Goal: Information Seeking & Learning: Learn about a topic

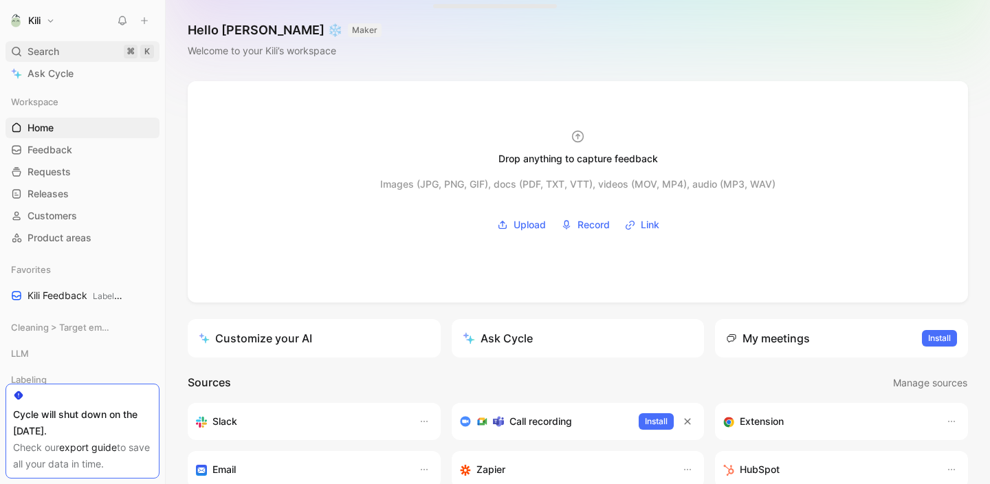
click at [91, 52] on div "Search ⌘ K" at bounding box center [83, 51] width 154 height 21
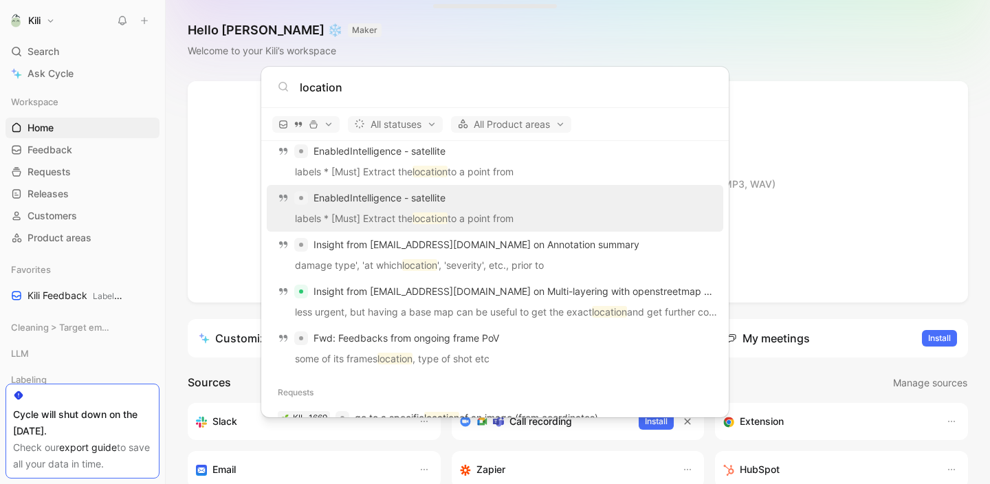
scroll to position [234, 0]
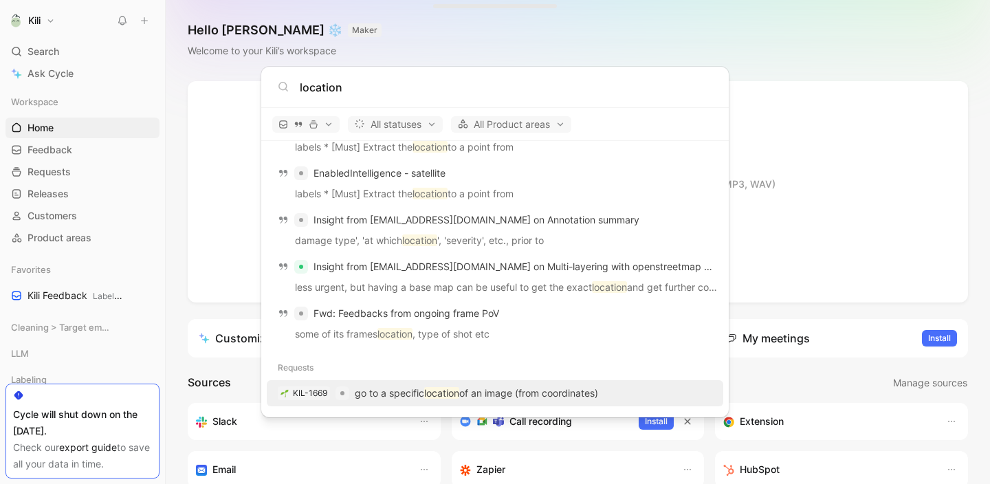
type input "location"
click at [382, 386] on p "go to a specific location of an image (from coordinates)" at bounding box center [476, 393] width 243 height 17
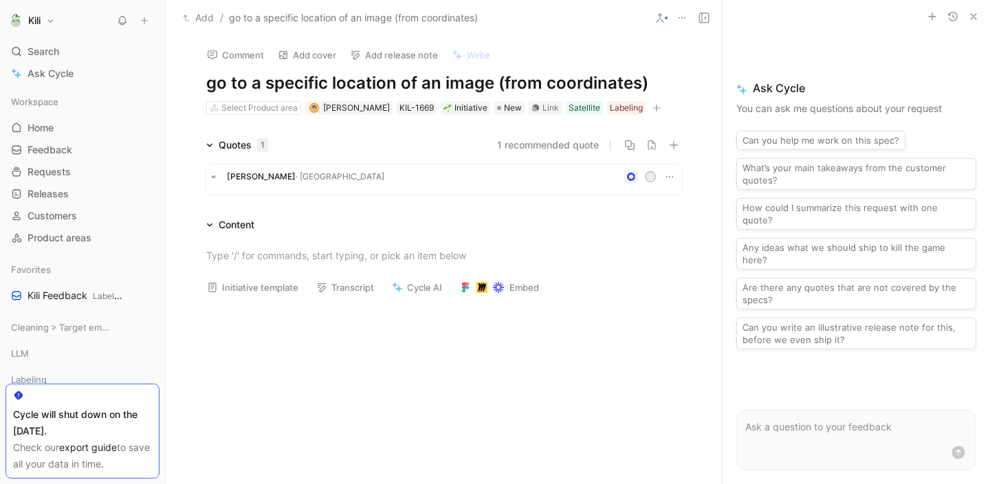
click at [679, 20] on icon at bounding box center [682, 17] width 11 height 11
click at [976, 17] on icon "button" at bounding box center [973, 16] width 11 height 11
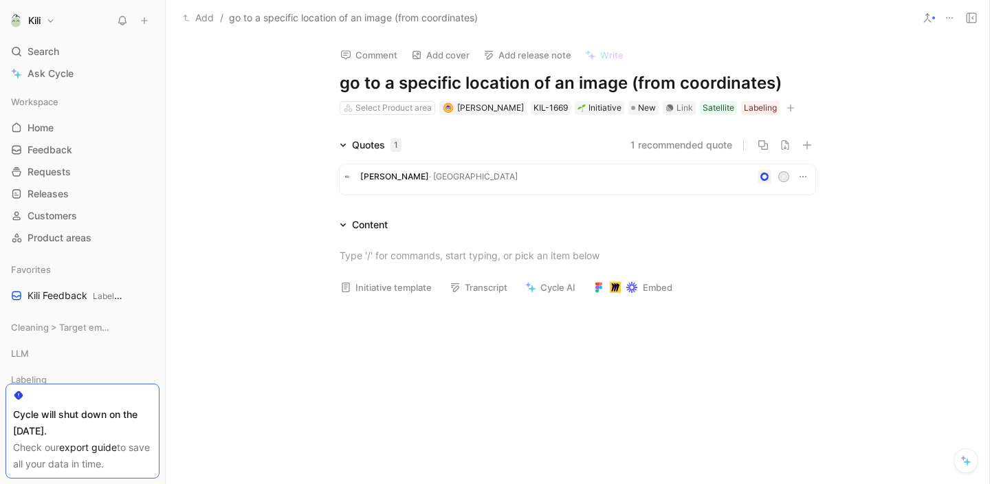
click at [360, 176] on span "[PERSON_NAME]" at bounding box center [394, 176] width 69 height 10
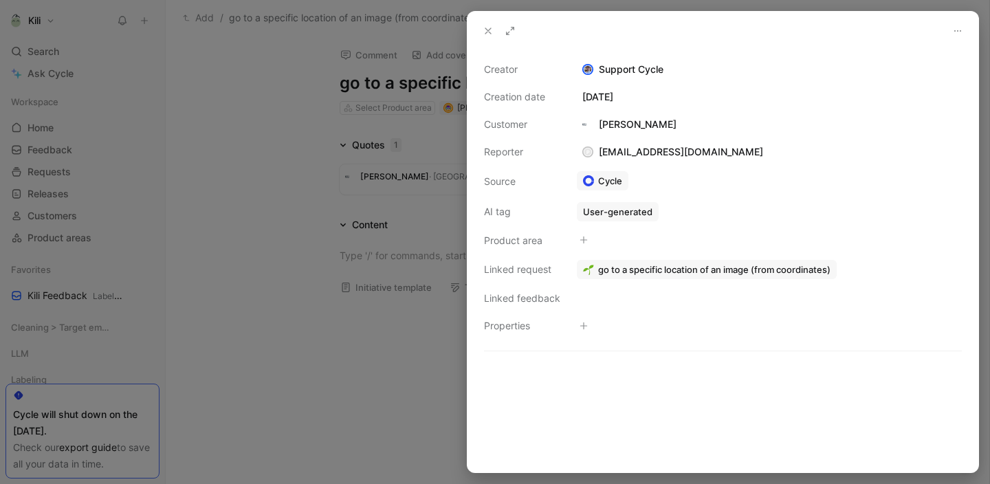
click at [658, 267] on span "go to a specific location of an image (from coordinates)" at bounding box center [714, 269] width 232 height 12
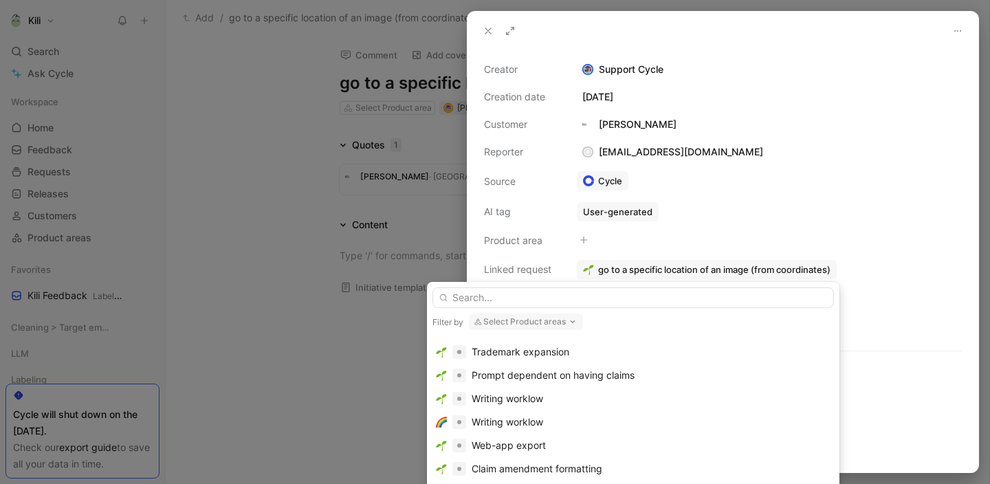
scroll to position [666, 0]
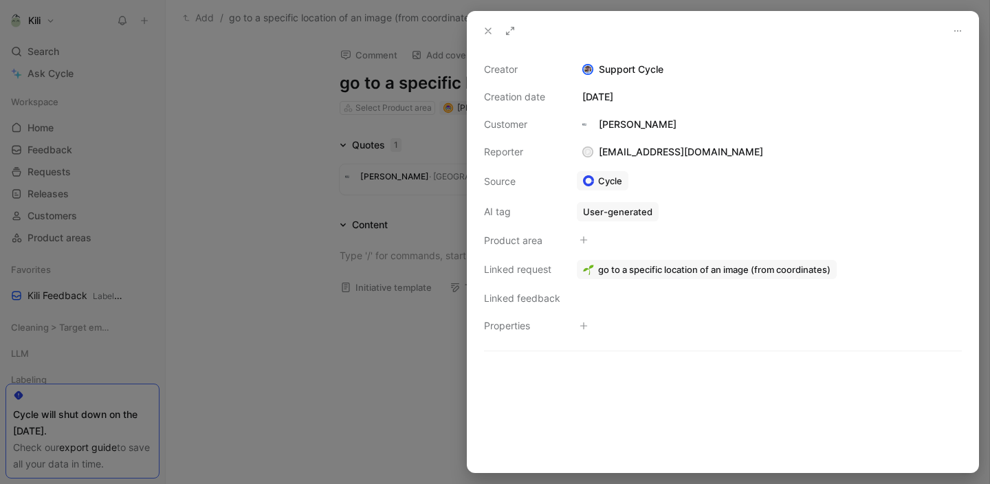
click at [479, 32] on button at bounding box center [488, 30] width 19 height 19
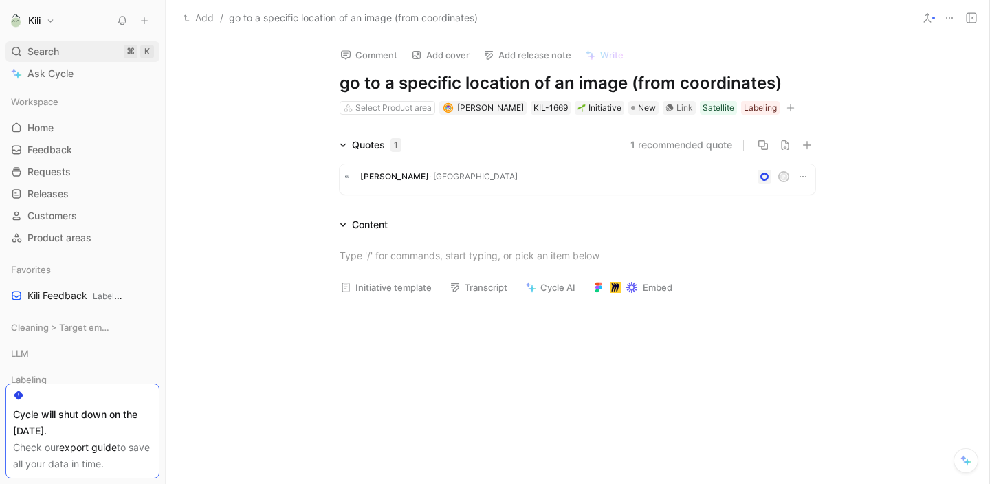
click at [90, 50] on div "Search ⌘ K" at bounding box center [83, 51] width 154 height 21
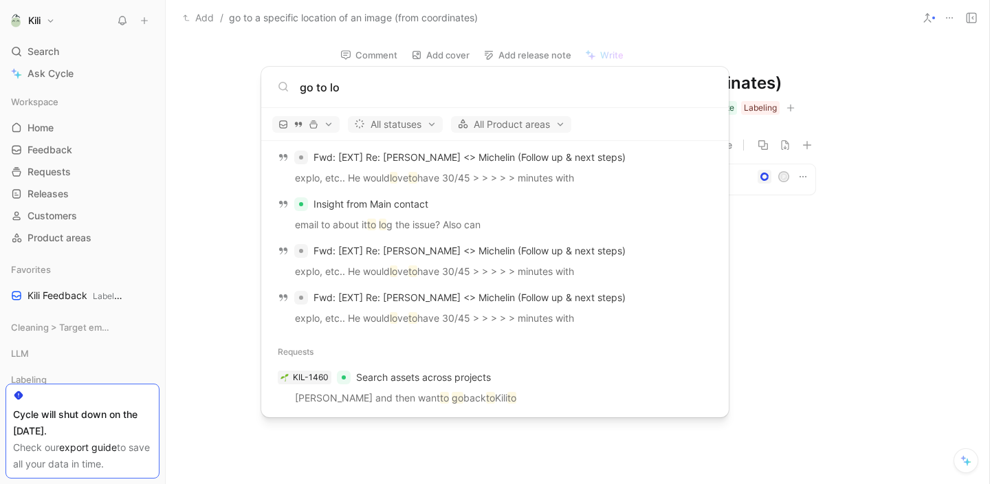
scroll to position [140, 0]
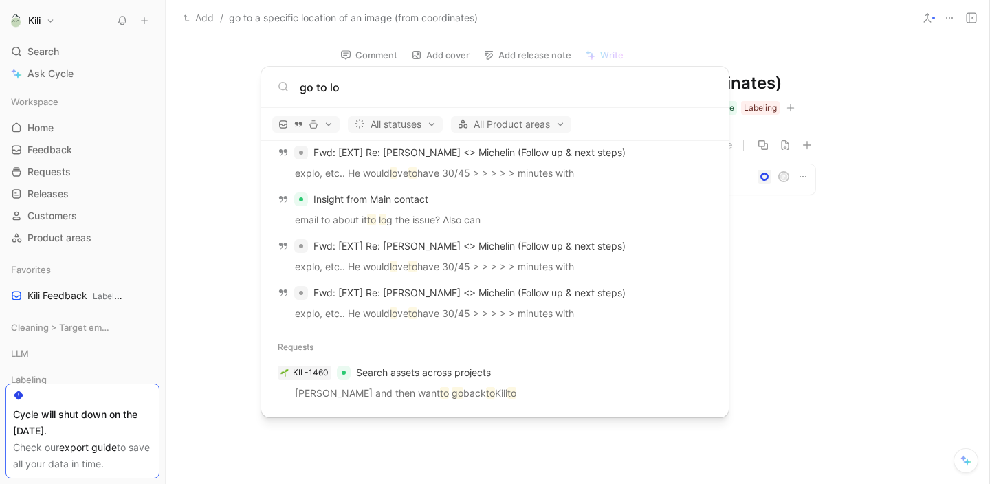
type input "go to lo"
click at [857, 292] on body "Kili Search ⌘ K Ask Cycle Workspace Home G then H Feedback G then F Requests G …" at bounding box center [495, 242] width 990 height 484
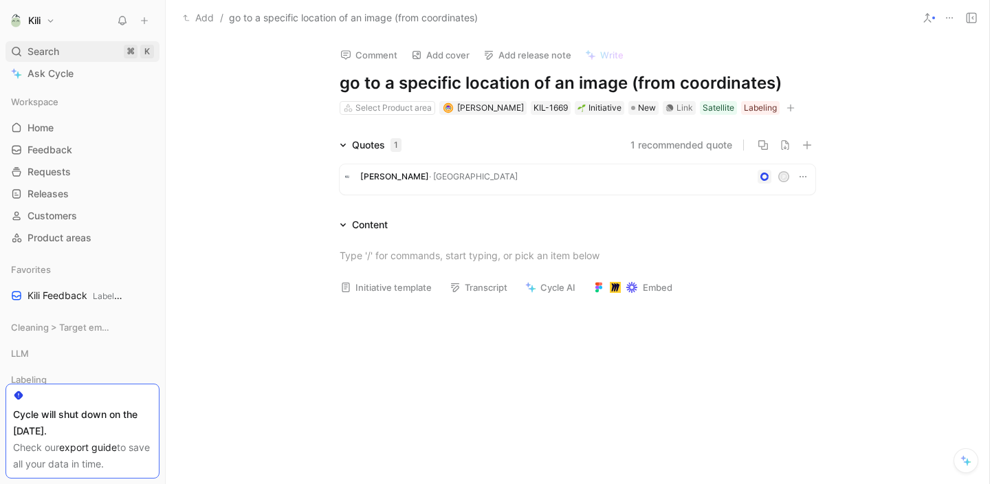
click at [74, 54] on div "Search ⌘ K" at bounding box center [83, 51] width 154 height 21
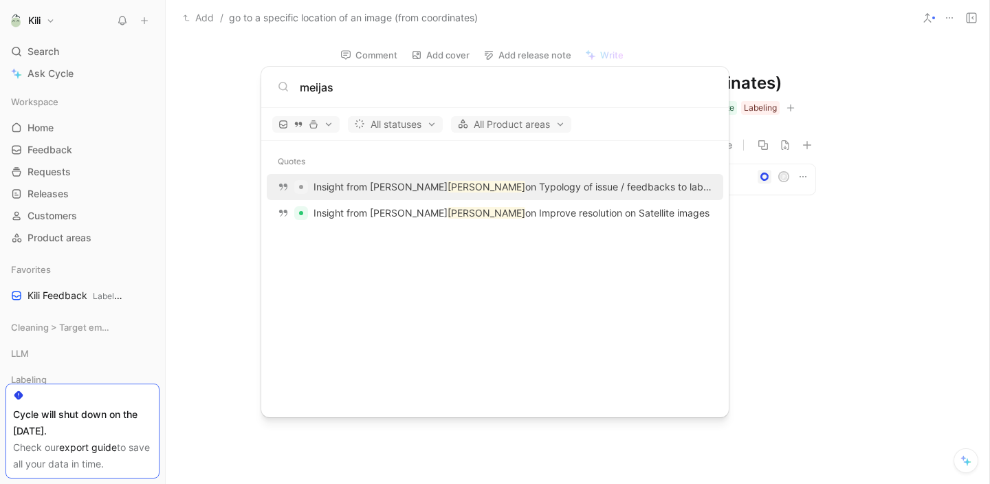
type input "meijas"
click at [373, 192] on p "Insight from [PERSON_NAME] on Typology of issue / feedbacks to labelers" at bounding box center [513, 187] width 399 height 17
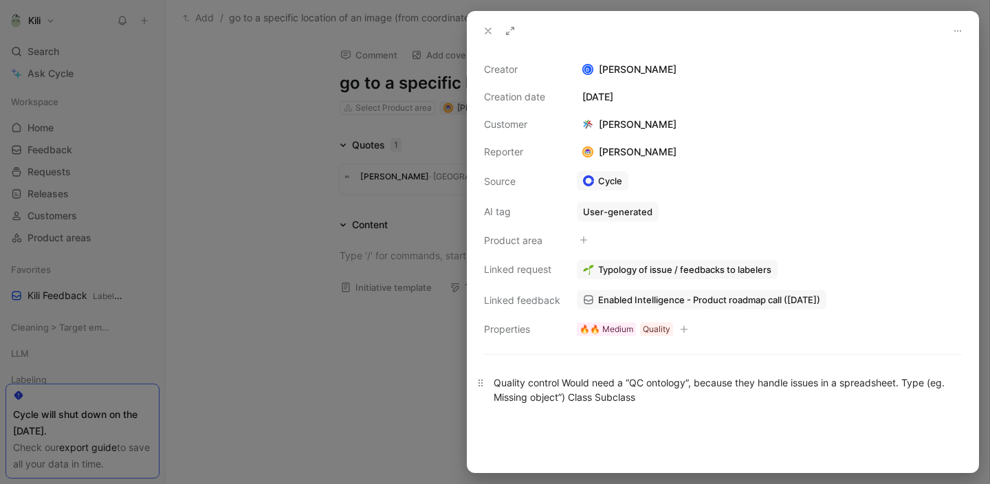
click at [628, 388] on div "Quality control Would need a “QC ontology”, because they handle issues in a spr…" at bounding box center [723, 389] width 459 height 29
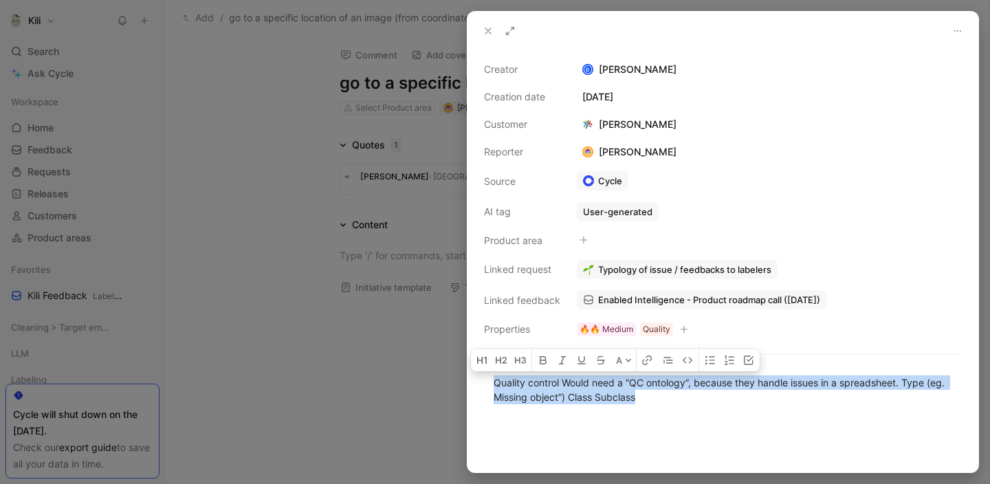
click at [739, 444] on div at bounding box center [723, 463] width 511 height 88
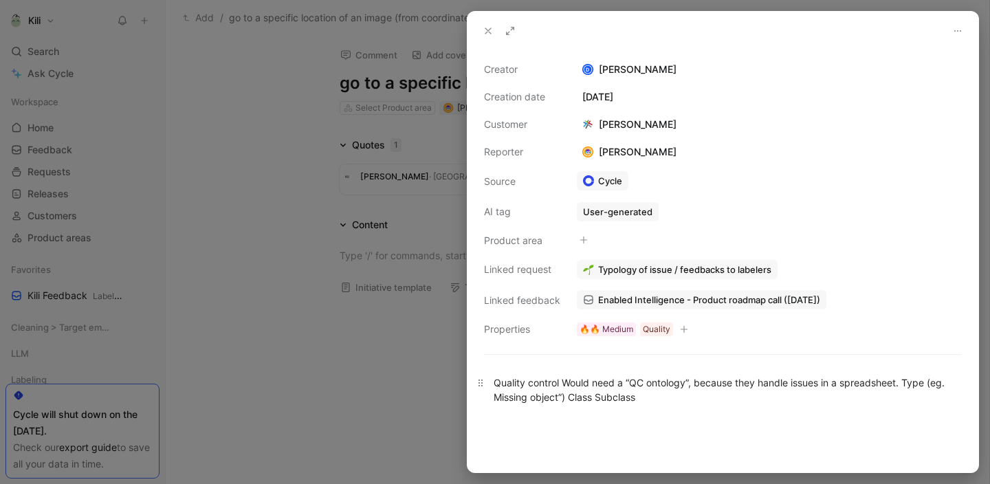
click at [624, 392] on div "Quality control Would need a “QC ontology”, because they handle issues in a spr…" at bounding box center [723, 389] width 459 height 29
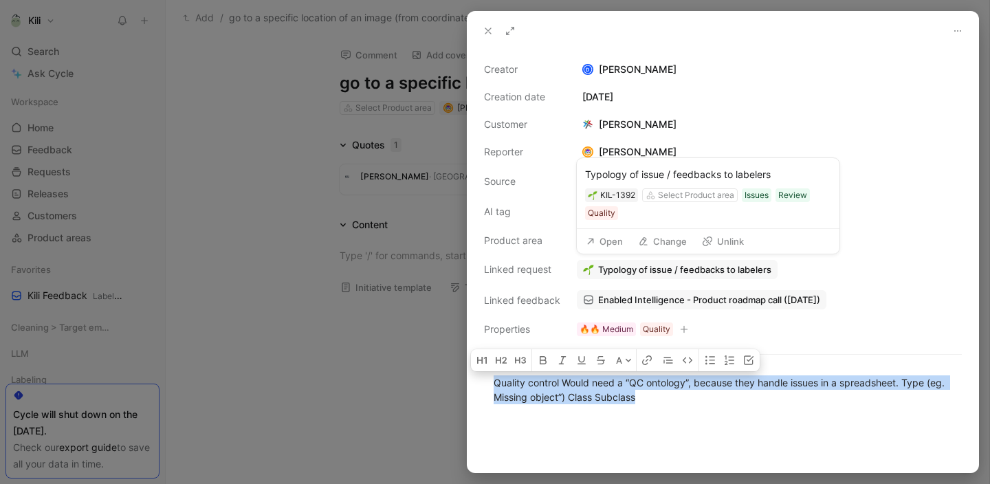
click at [680, 271] on span "Typology of issue / feedbacks to labelers" at bounding box center [684, 269] width 173 height 12
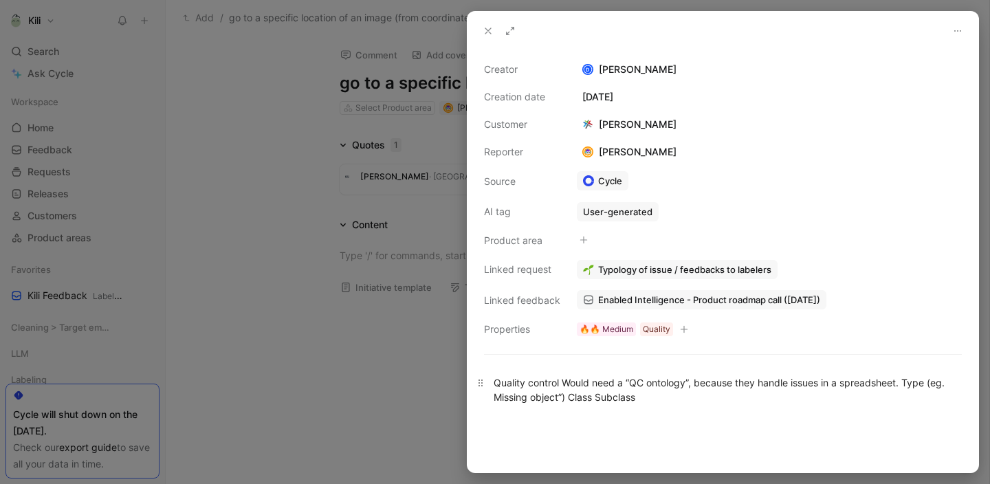
click at [653, 397] on div "Quality control Would need a “QC ontology”, because they handle issues in a spr…" at bounding box center [723, 389] width 459 height 29
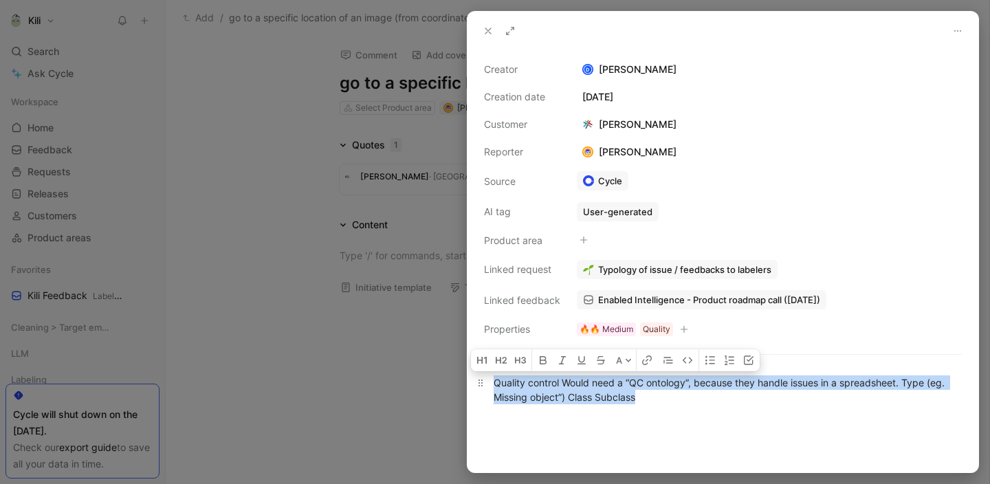
copy div "Quality control Would need a “QC ontology”, because they handle issues in a spr…"
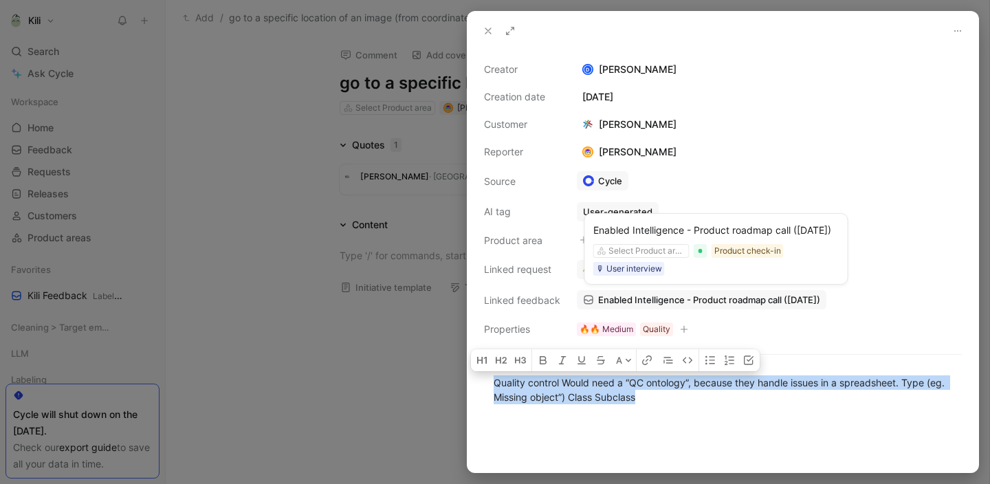
click at [682, 295] on span "Enabled Intelligence - Product roadmap call ([DATE])" at bounding box center [709, 300] width 222 height 12
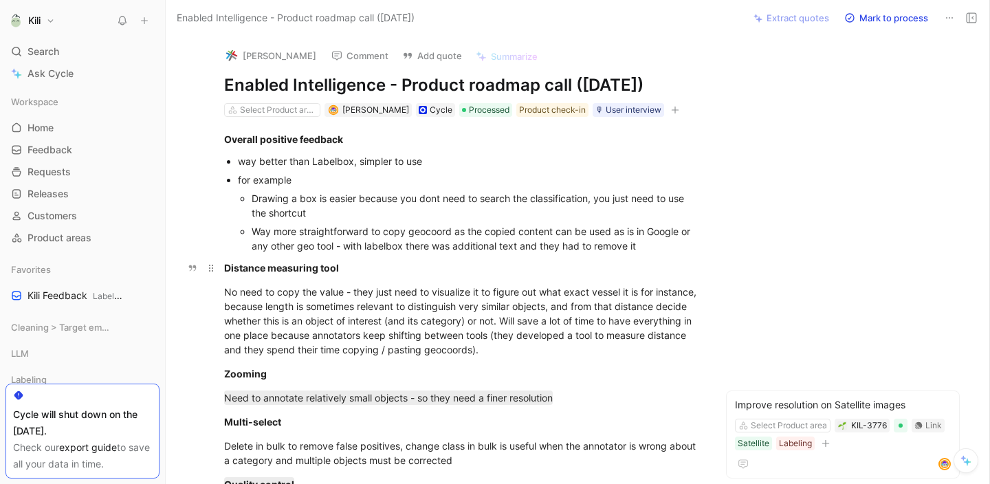
click at [557, 266] on div "Distance measuring tool" at bounding box center [462, 268] width 476 height 14
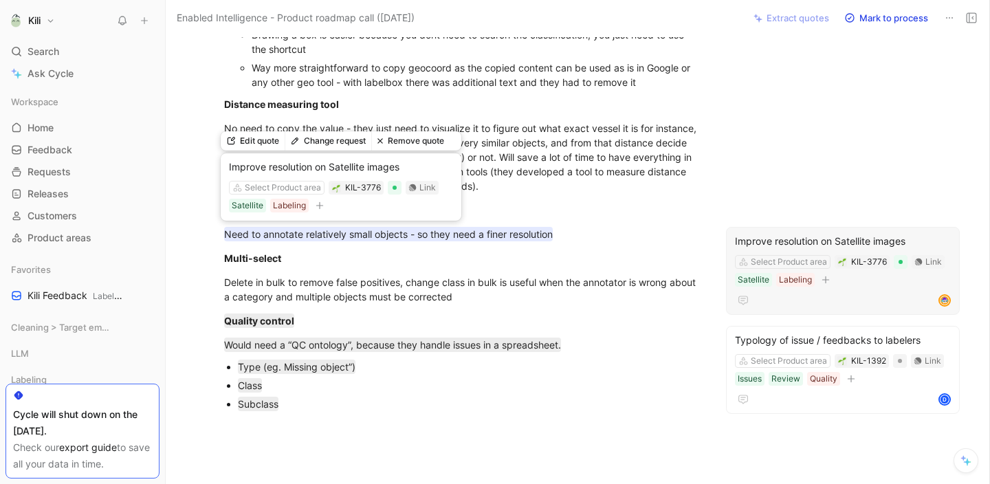
scroll to position [166, 0]
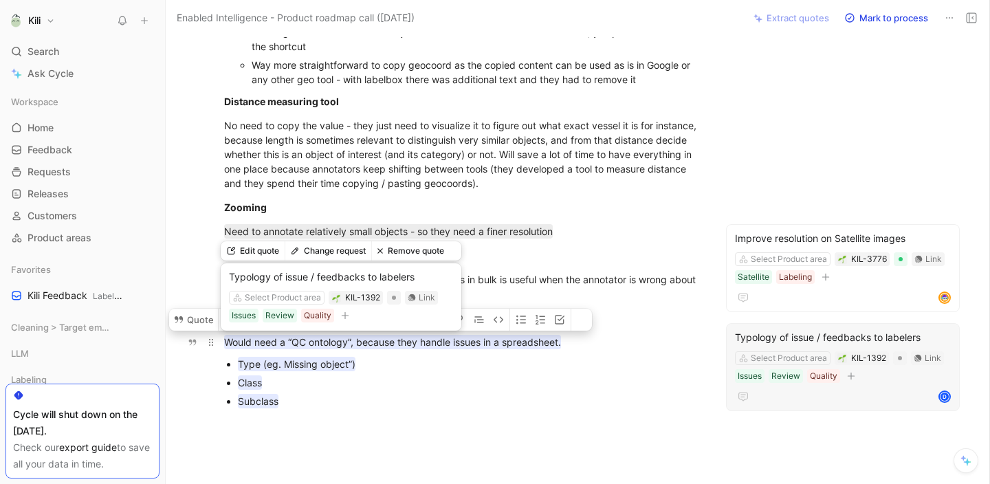
drag, startPoint x: 314, startPoint y: 410, endPoint x: 223, endPoint y: 340, distance: 115.2
click at [223, 340] on div "Overall positive feedback way better than Labelbox, simpler to use for example …" at bounding box center [462, 219] width 535 height 538
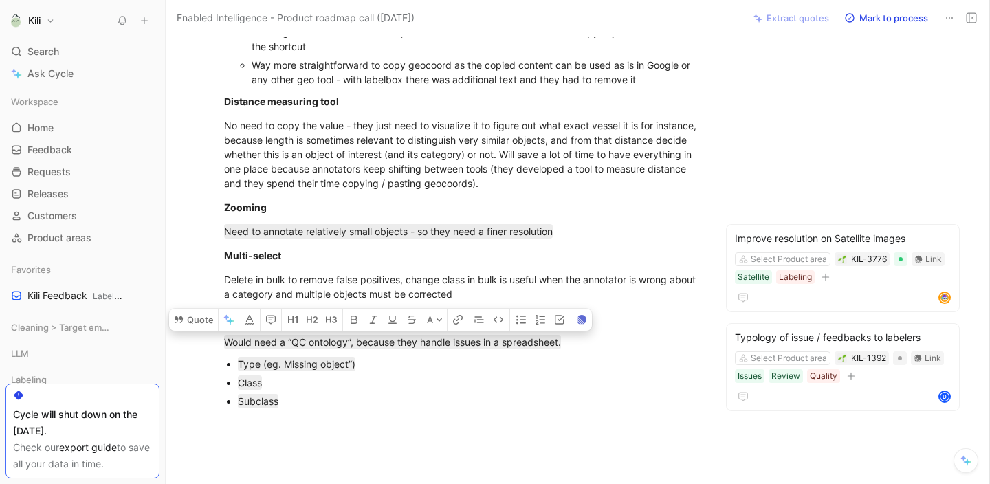
copy div "Would need a “QC ontology”, because they handle issues in a spreadsheet. Type (…"
click at [409, 269] on p "Delete in bulk to remove false positives, change class in bulk is useful when t…" at bounding box center [462, 286] width 528 height 37
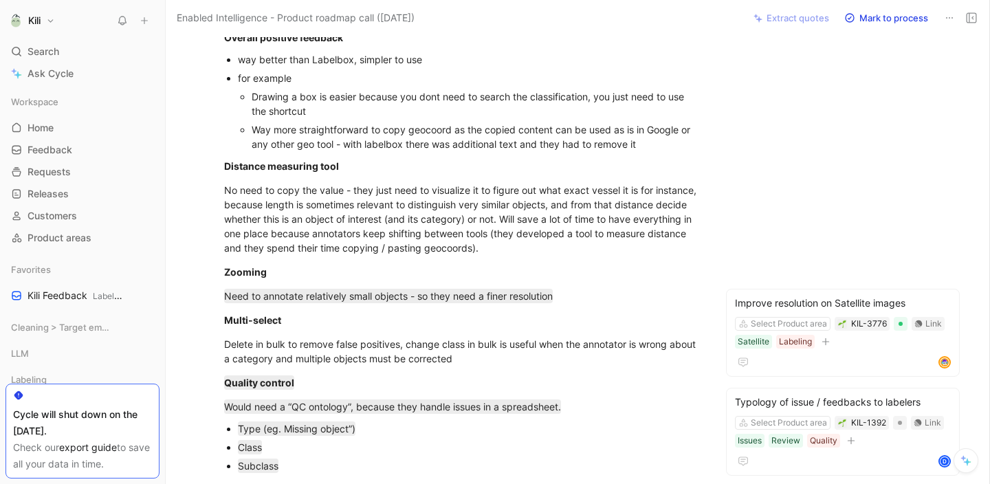
scroll to position [93, 0]
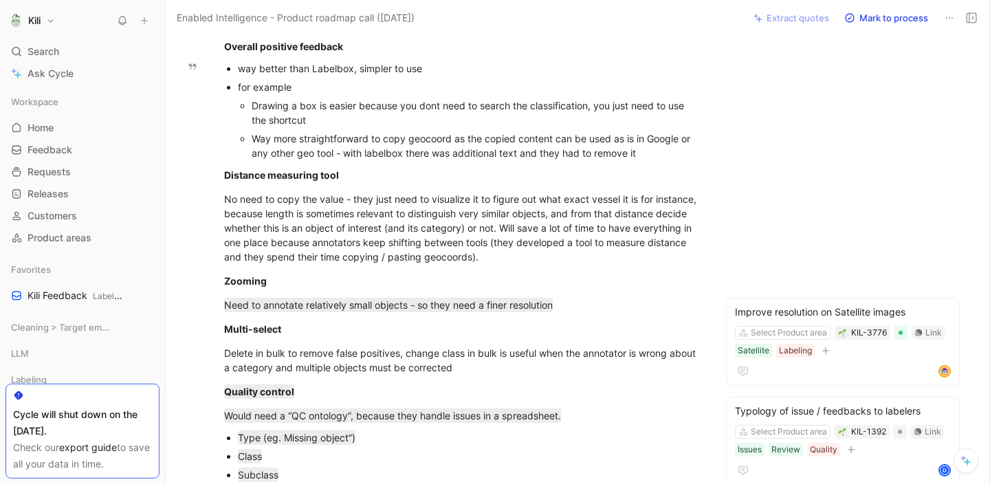
click at [566, 155] on div "Way more straightforward to copy geocoord as the copied content can be used as …" at bounding box center [476, 145] width 448 height 29
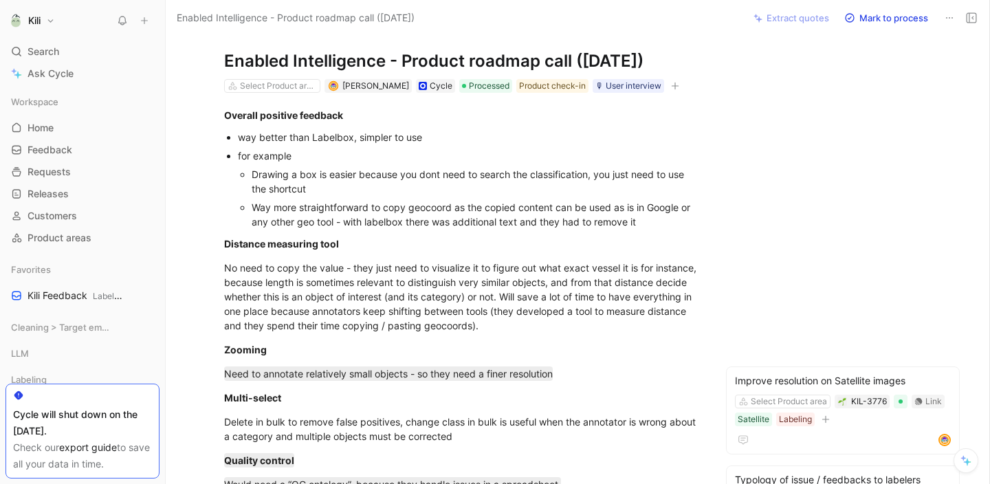
scroll to position [0, 0]
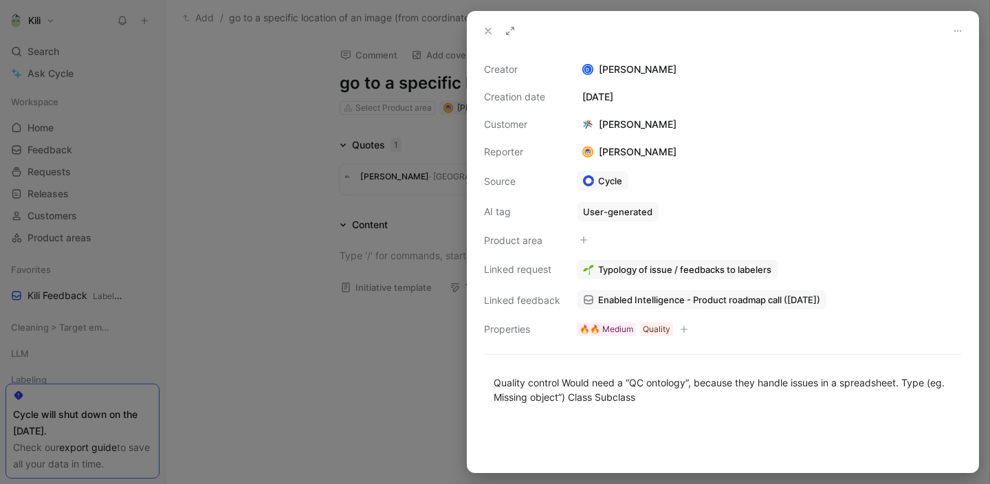
click at [485, 28] on icon at bounding box center [488, 30] width 11 height 11
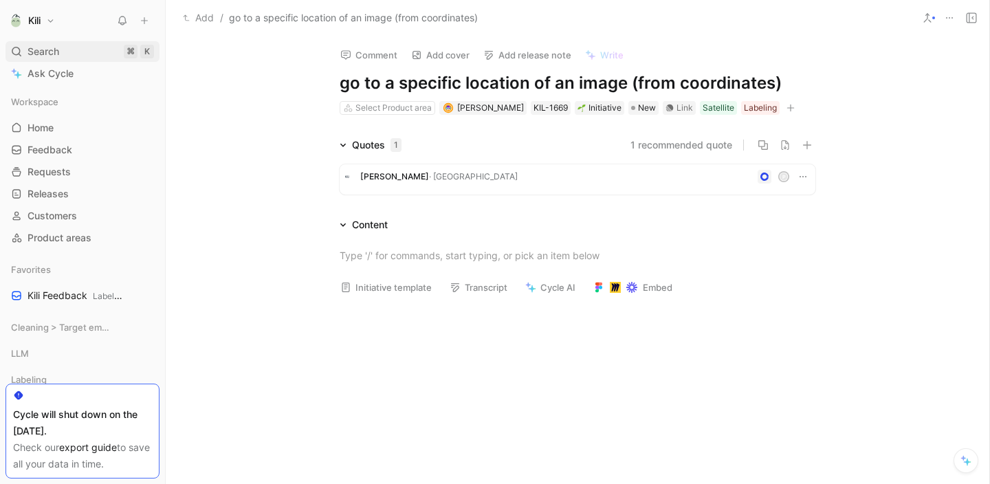
click at [97, 53] on div "Search ⌘ K" at bounding box center [83, 51] width 154 height 21
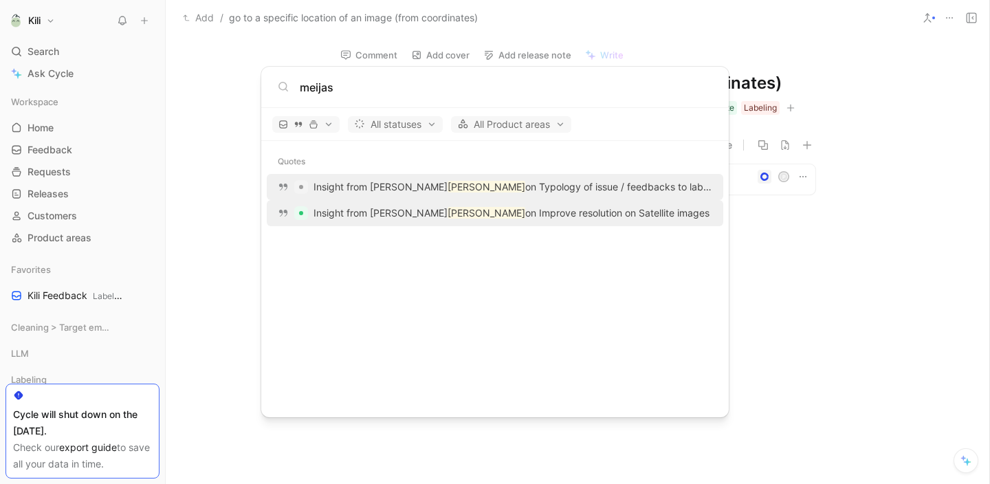
type input "meijas"
click at [340, 210] on p "Insight from [PERSON_NAME] on Improve resolution on Satellite images" at bounding box center [512, 213] width 396 height 17
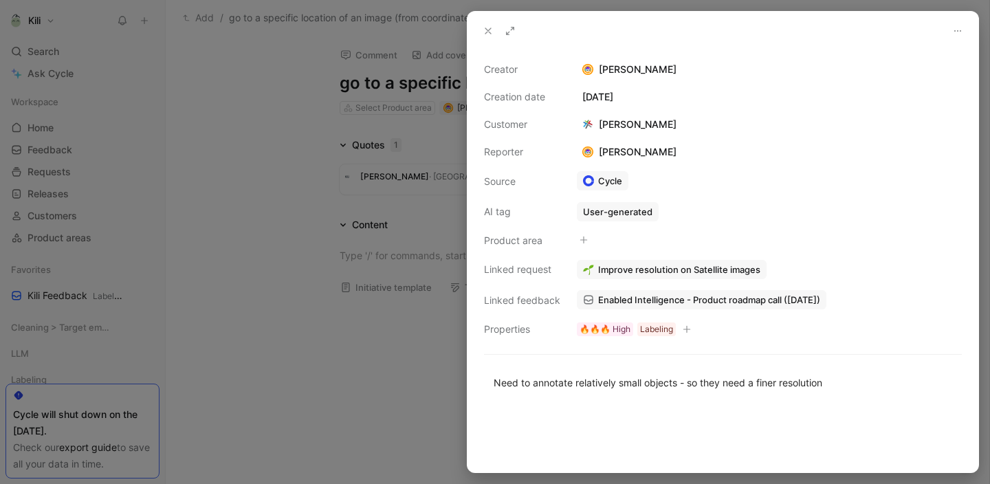
click at [488, 30] on use at bounding box center [488, 31] width 6 height 6
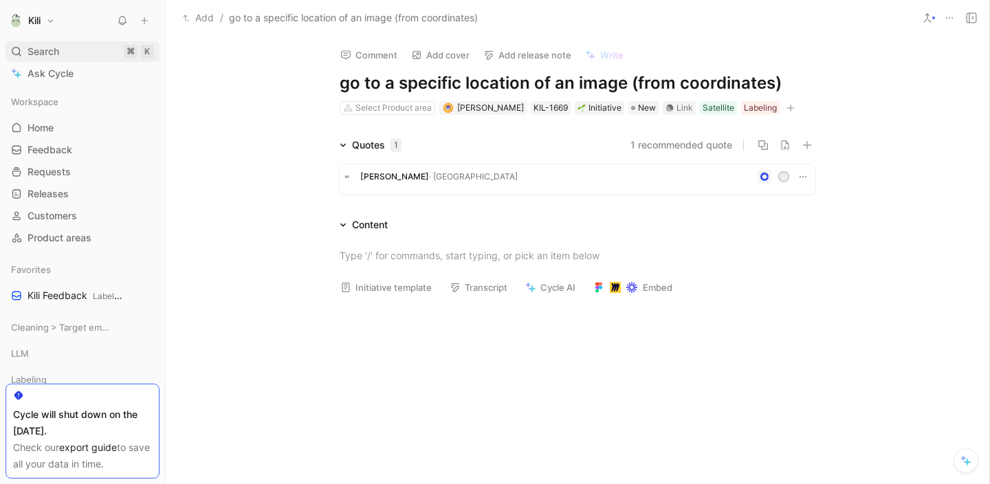
click at [64, 57] on div "Search ⌘ K" at bounding box center [83, 51] width 154 height 21
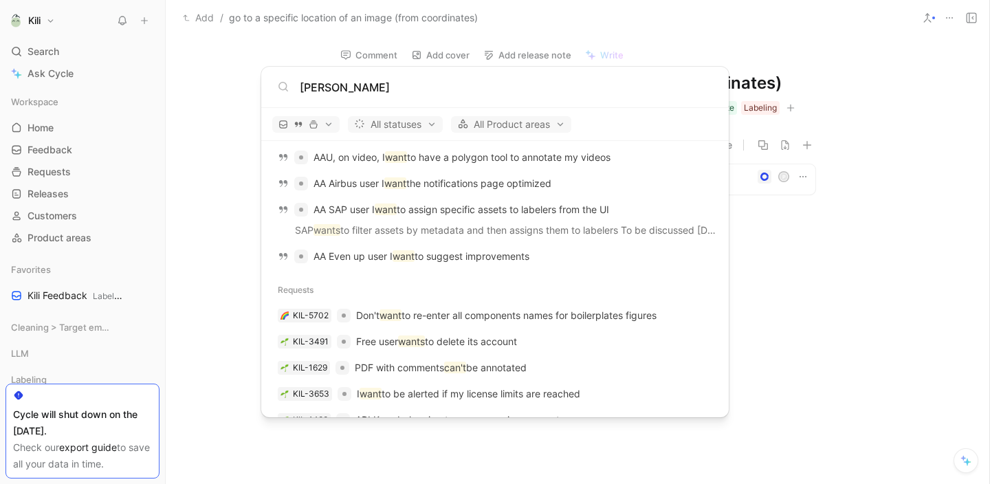
scroll to position [549, 0]
type input "p"
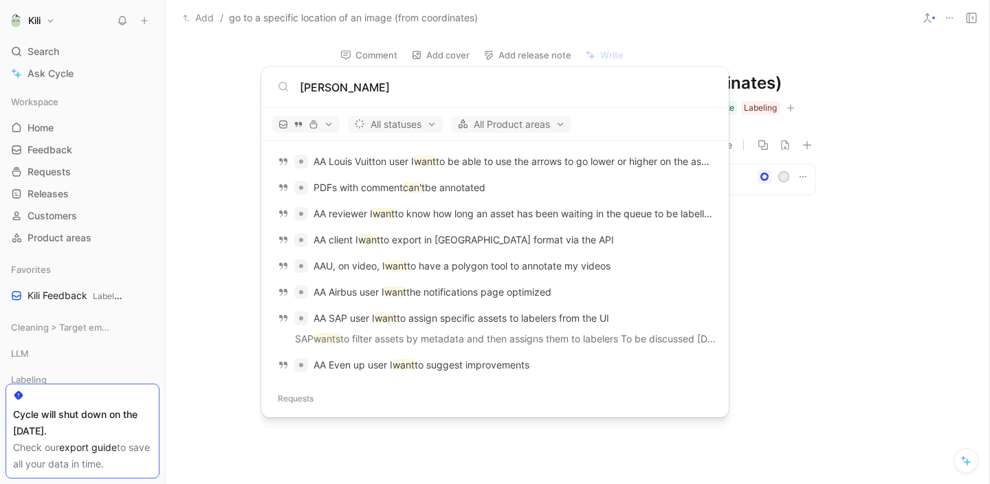
scroll to position [1121, 0]
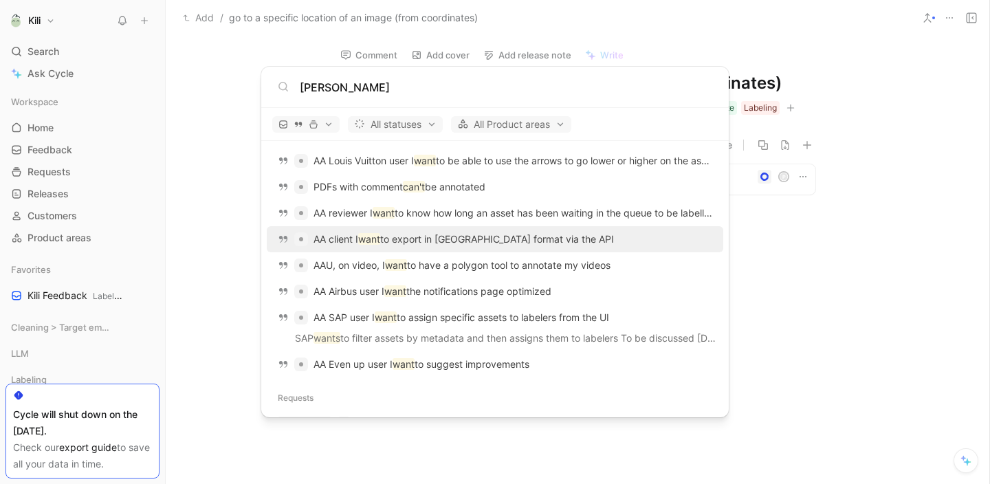
type input "[PERSON_NAME]"
click at [267, 241] on link "AA client I want to export in [GEOGRAPHIC_DATA] format via the API" at bounding box center [495, 239] width 457 height 26
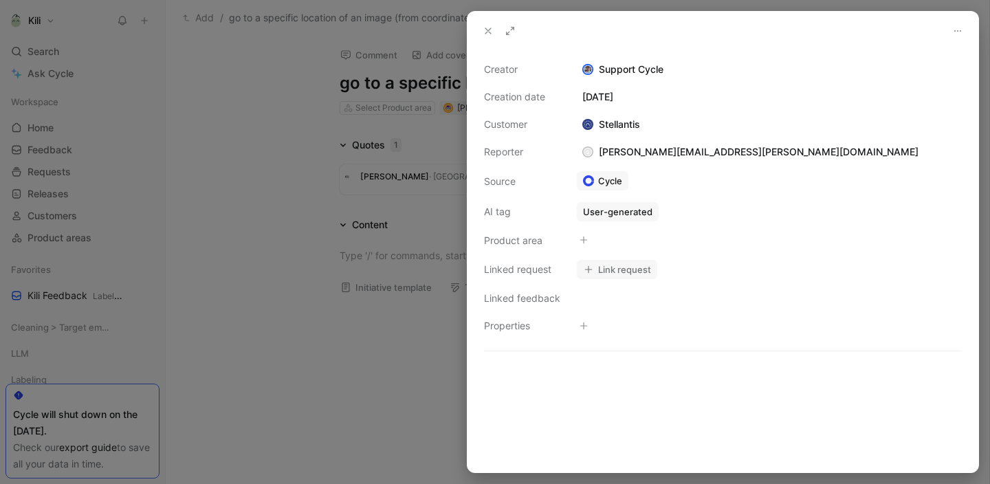
click at [488, 31] on use at bounding box center [488, 31] width 6 height 6
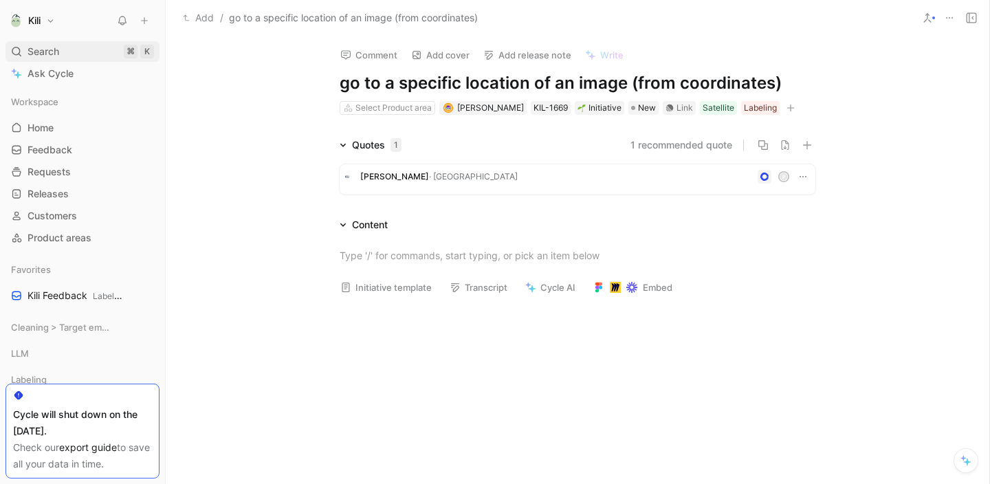
click at [99, 55] on div "Search ⌘ K" at bounding box center [83, 51] width 154 height 21
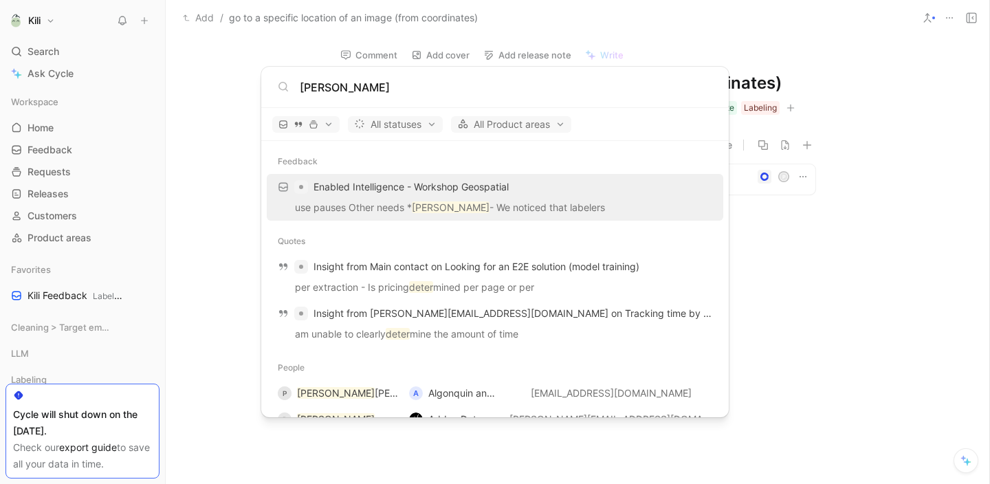
type input "[PERSON_NAME]"
click at [355, 193] on span "Enabled Intelligence - Workshop Geospatial" at bounding box center [411, 187] width 195 height 17
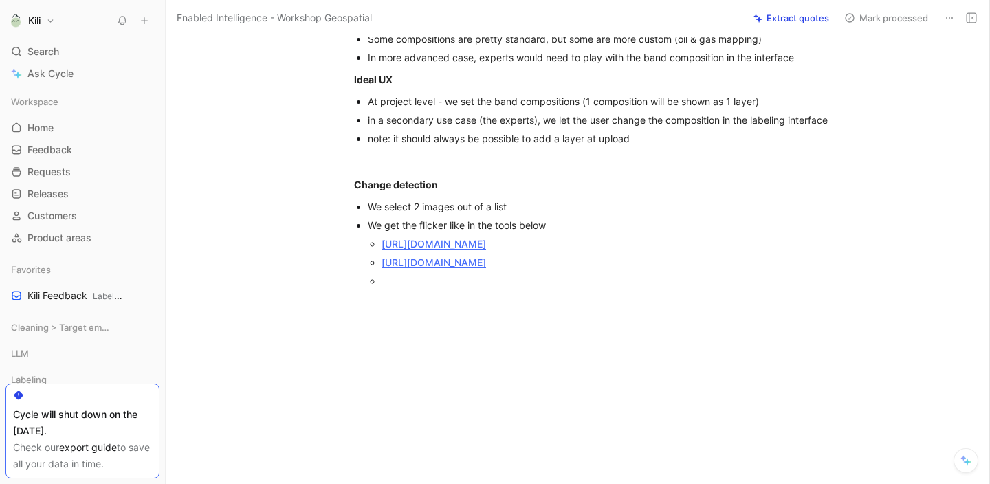
scroll to position [182, 0]
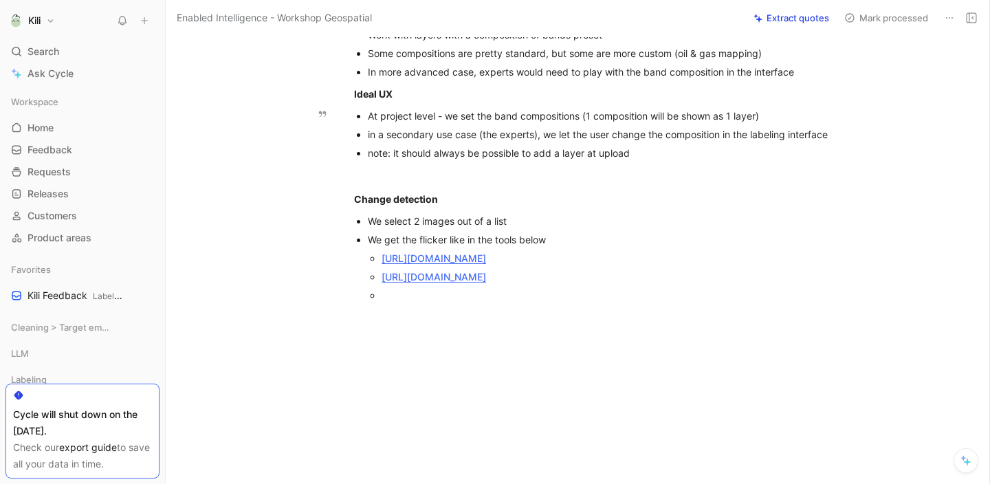
click at [518, 131] on div "in a secondary use case (the experts), we let the user change the composition i…" at bounding box center [599, 134] width 462 height 14
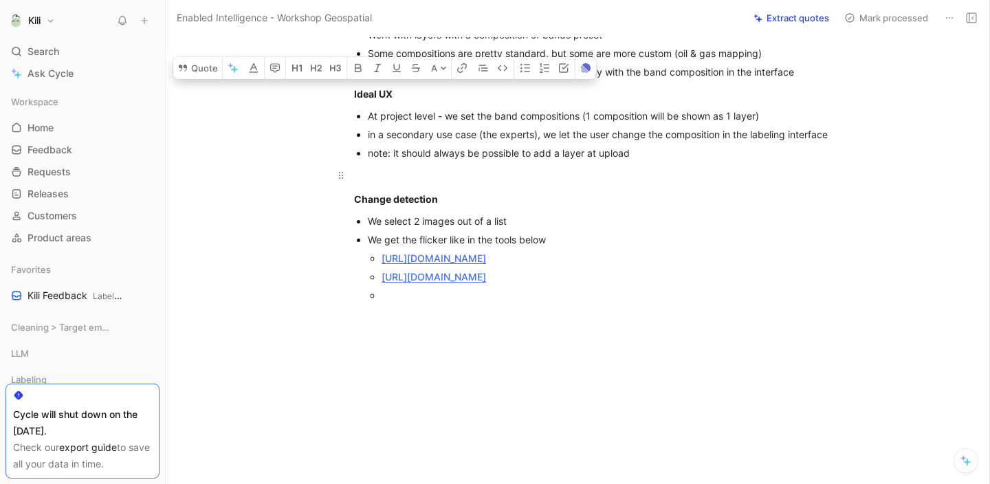
click at [514, 186] on p at bounding box center [592, 175] width 528 height 23
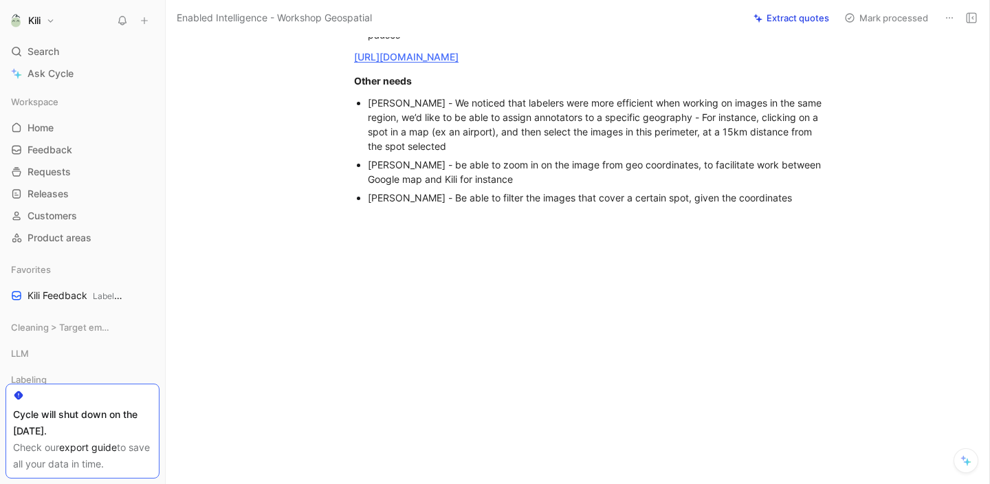
scroll to position [923, 0]
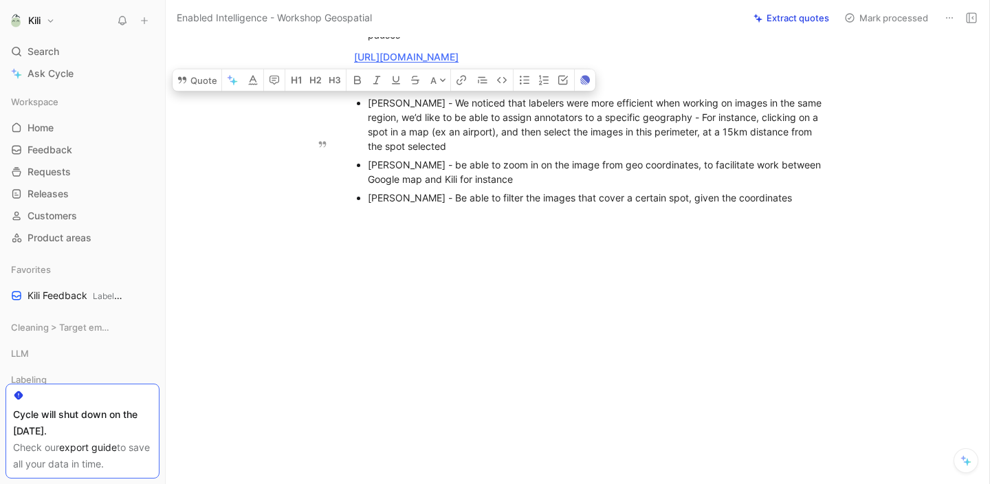
drag, startPoint x: 415, startPoint y: 166, endPoint x: 362, endPoint y: 121, distance: 69.8
click at [362, 121] on ul "[PERSON_NAME] - We noticed that labelers were more efficient when working on im…" at bounding box center [592, 150] width 528 height 113
copy div "[PERSON_NAME] - We noticed that labelers were more efficient when working on im…"
click at [448, 186] on div "[PERSON_NAME] - be able to zoom in on the image from geo coordinates, to facili…" at bounding box center [599, 171] width 462 height 29
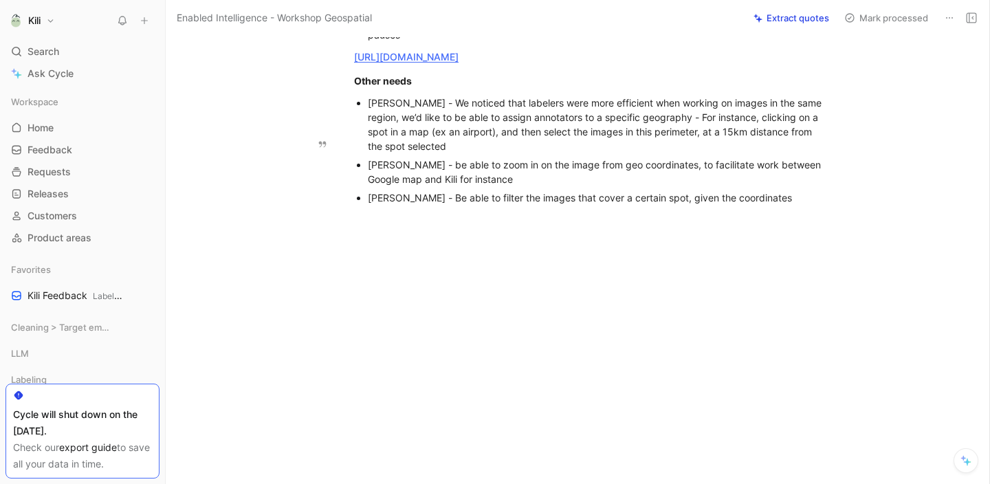
click at [448, 186] on div "[PERSON_NAME] - be able to zoom in on the image from geo coordinates, to facili…" at bounding box center [599, 171] width 462 height 29
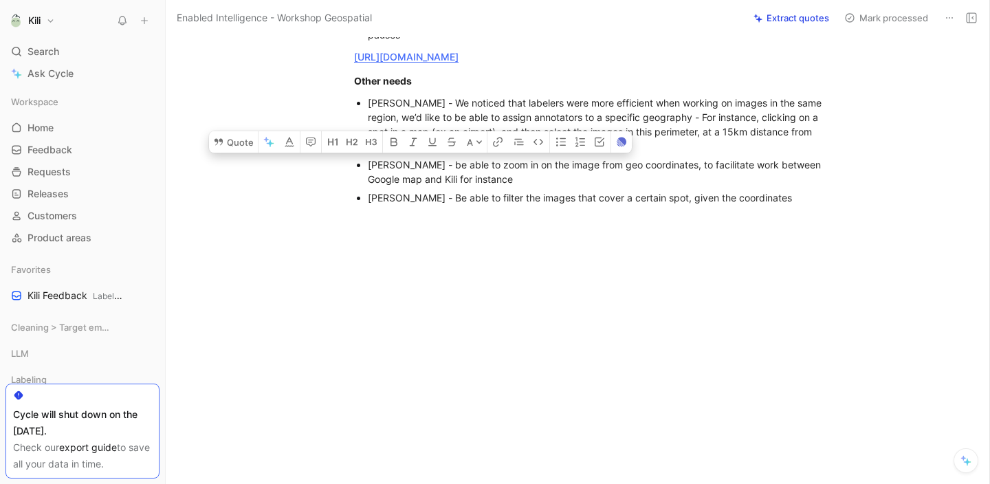
copy div "[PERSON_NAME] - be able to zoom in on the image from geo coordinates, to facili…"
click at [468, 205] on div "[PERSON_NAME] - Be able to filter the images that cover a certain spot, given t…" at bounding box center [599, 197] width 462 height 14
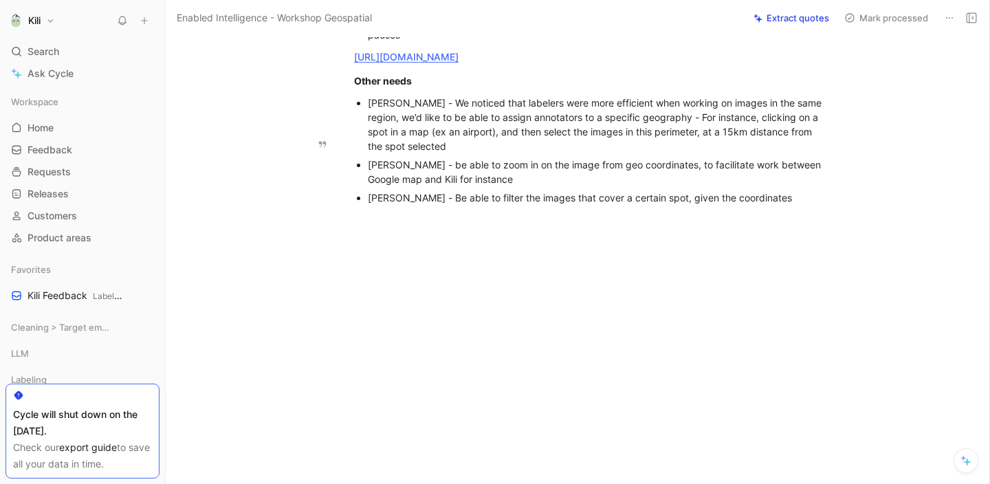
click at [468, 205] on div "[PERSON_NAME] - Be able to filter the images that cover a certain spot, given t…" at bounding box center [599, 197] width 462 height 14
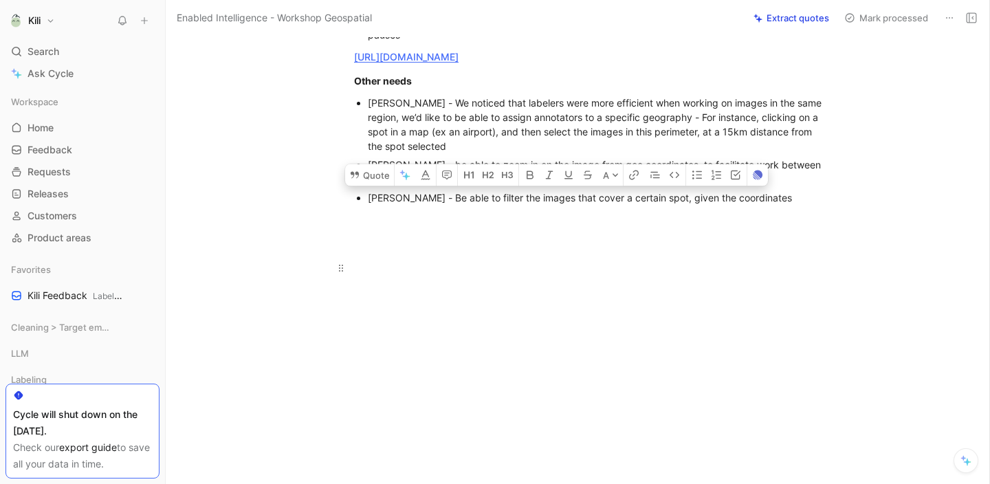
click at [507, 275] on div at bounding box center [592, 268] width 476 height 14
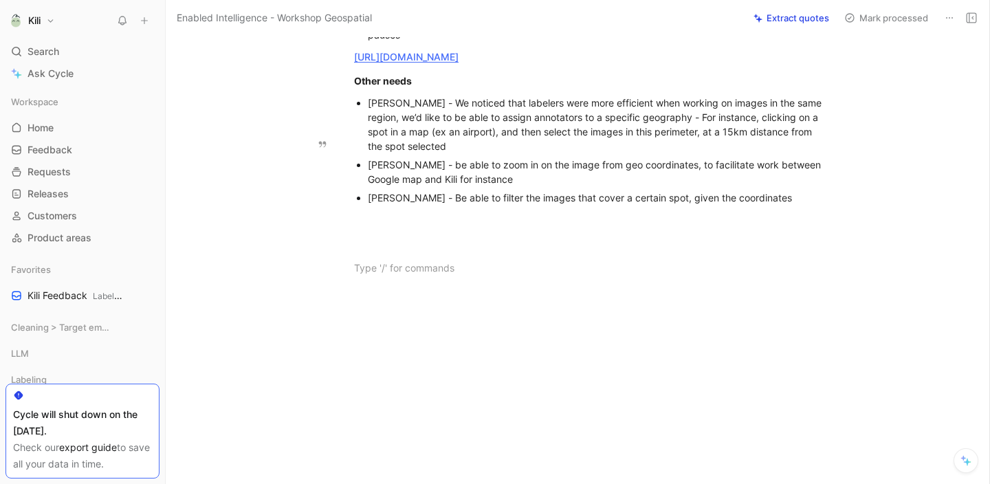
click at [499, 205] on div "[PERSON_NAME] - Be able to filter the images that cover a certain spot, given t…" at bounding box center [599, 197] width 462 height 14
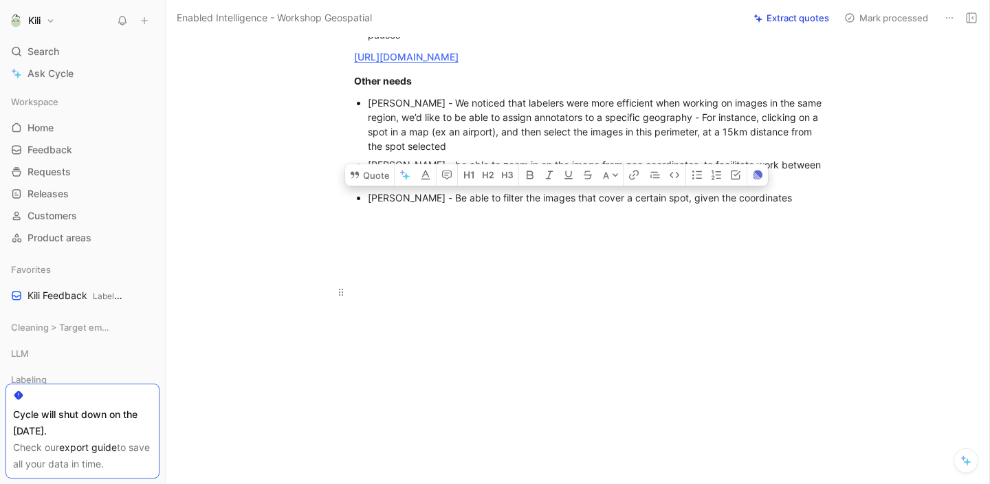
click at [539, 299] on div at bounding box center [592, 292] width 476 height 14
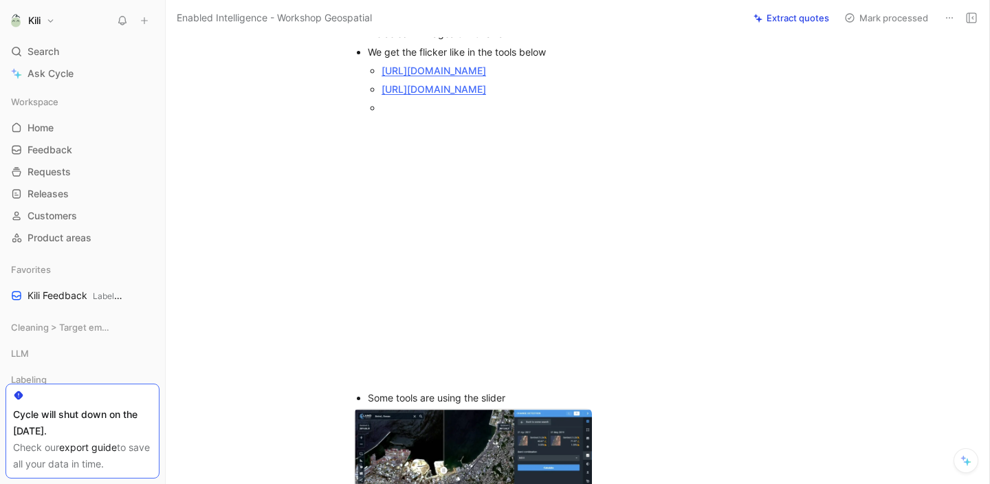
scroll to position [0, 0]
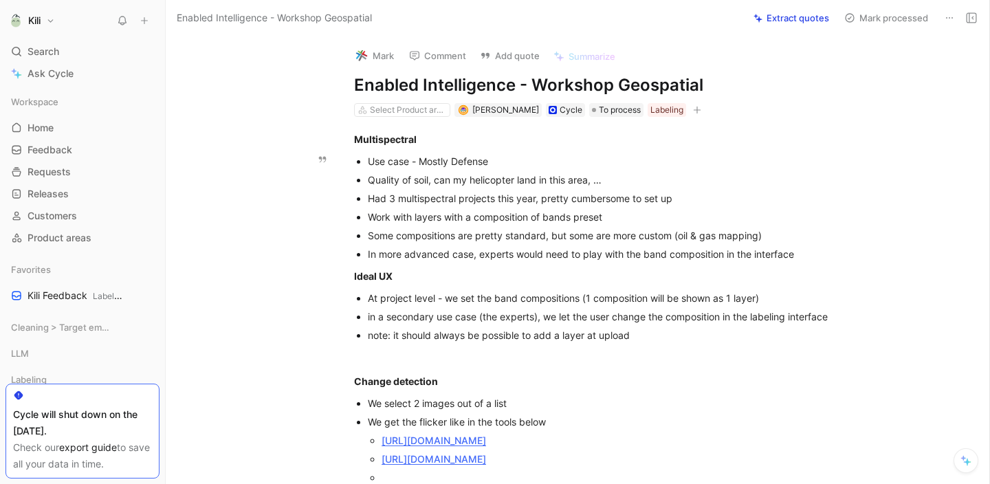
click at [547, 217] on div "Work with layers with a composition of bands preset" at bounding box center [599, 217] width 462 height 14
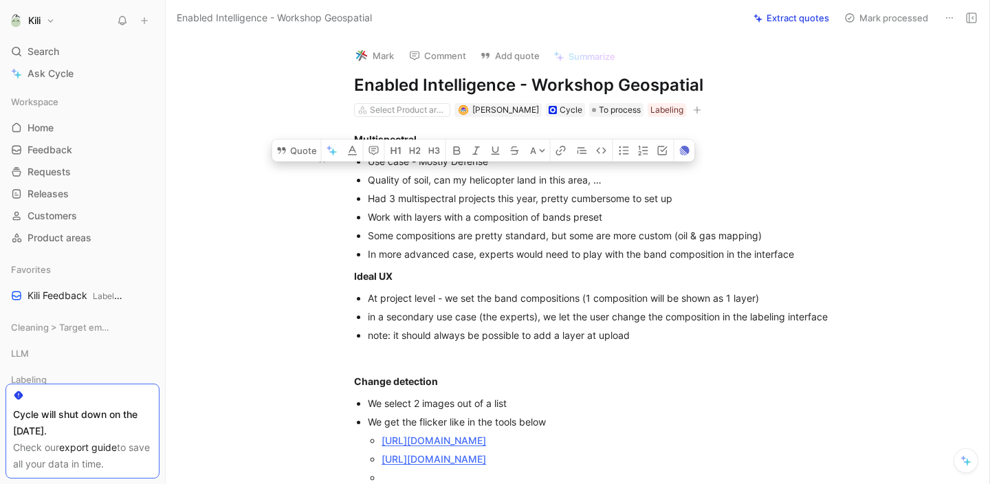
click at [594, 258] on div "In more advanced case, experts would need to play with the band composition in …" at bounding box center [599, 254] width 462 height 14
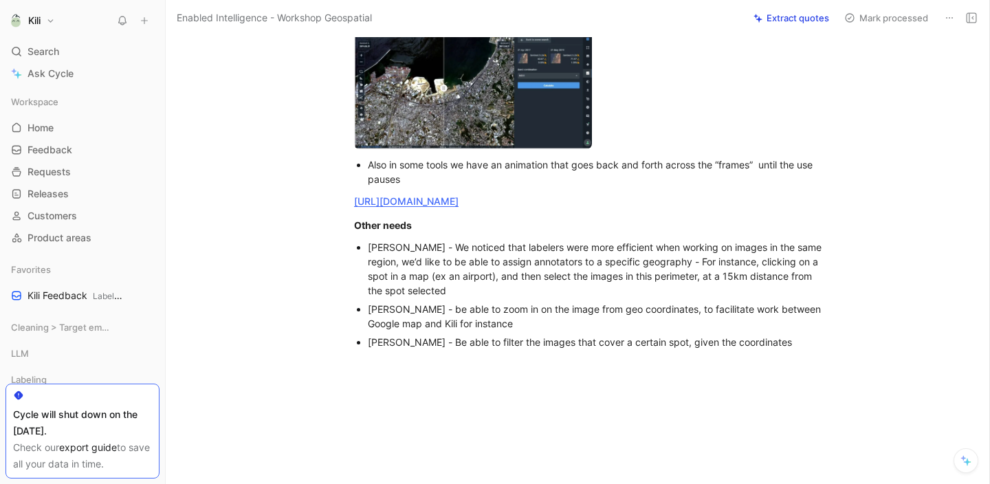
scroll to position [754, 0]
